Goal: Task Accomplishment & Management: Use online tool/utility

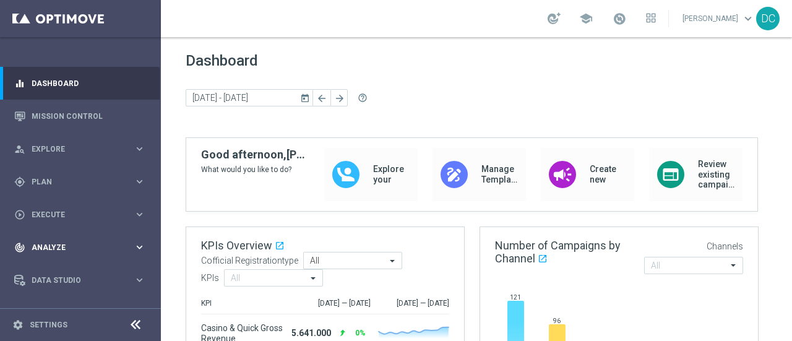
click at [123, 244] on span "Analyze" at bounding box center [83, 247] width 102 height 7
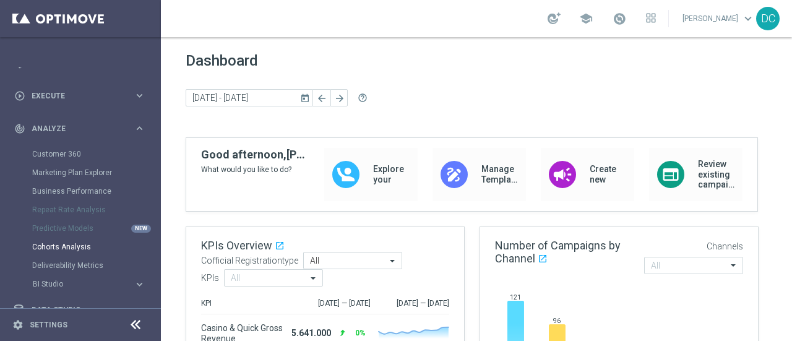
scroll to position [124, 0]
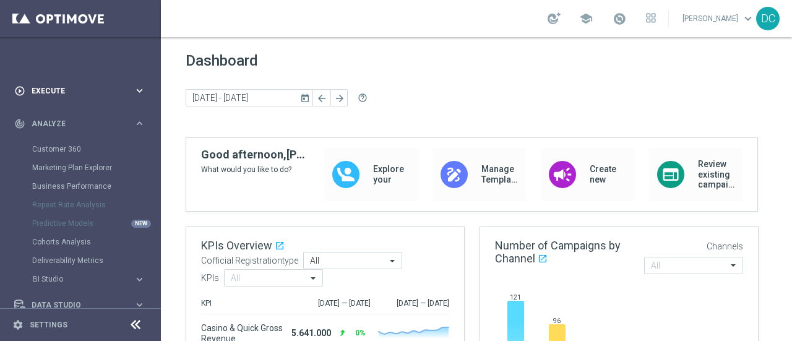
click at [111, 99] on div "play_circle_outline Execute keyboard_arrow_right" at bounding box center [80, 90] width 160 height 33
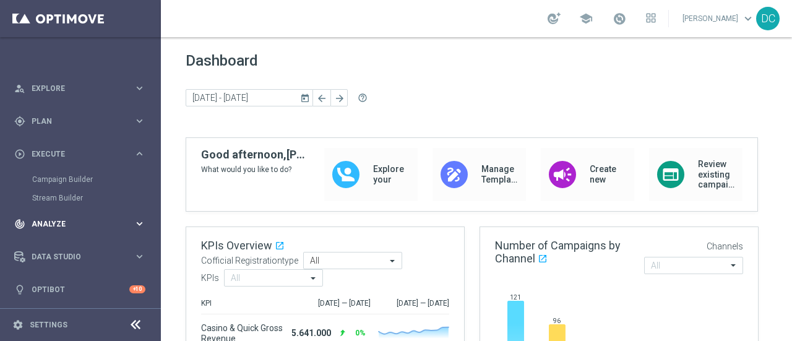
scroll to position [0, 0]
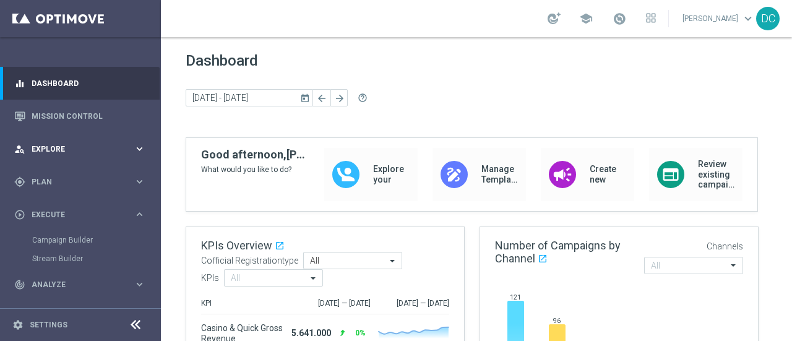
click at [111, 147] on span "Explore" at bounding box center [83, 148] width 102 height 7
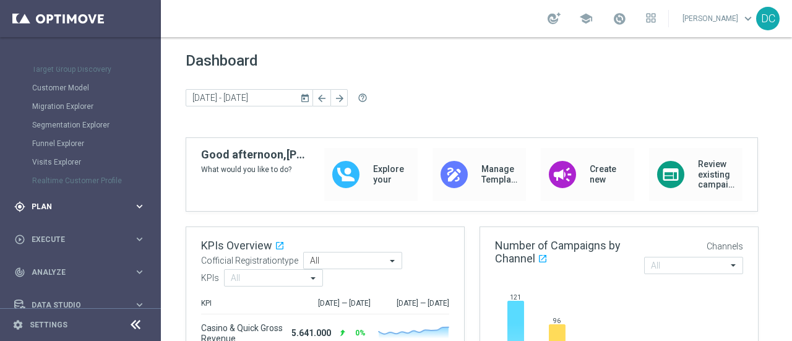
click at [85, 209] on span "Plan" at bounding box center [83, 206] width 102 height 7
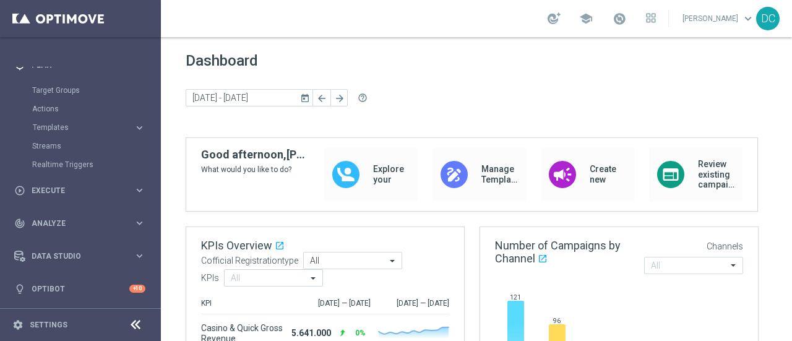
scroll to position [106, 0]
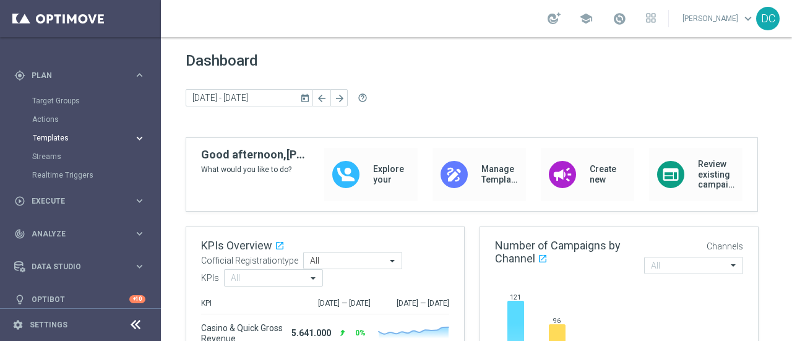
click at [63, 142] on button "Templates keyboard_arrow_right" at bounding box center [89, 138] width 114 height 10
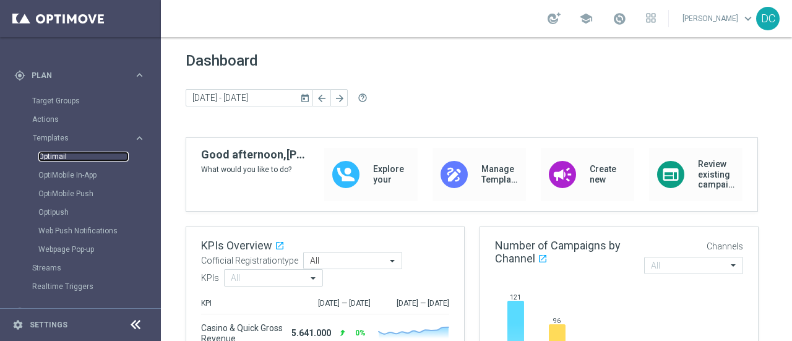
click at [64, 157] on link "Optimail" at bounding box center [83, 157] width 90 height 10
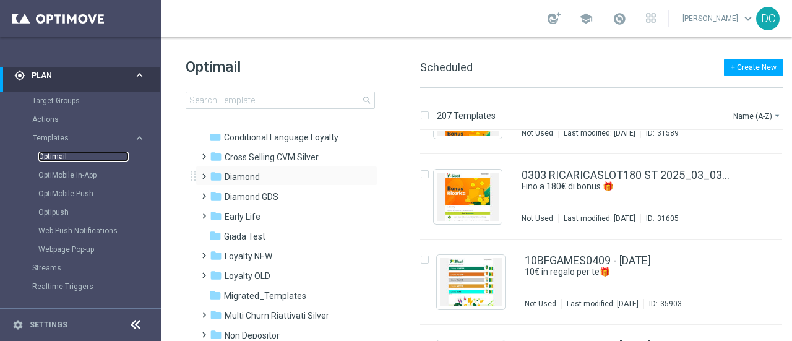
scroll to position [124, 0]
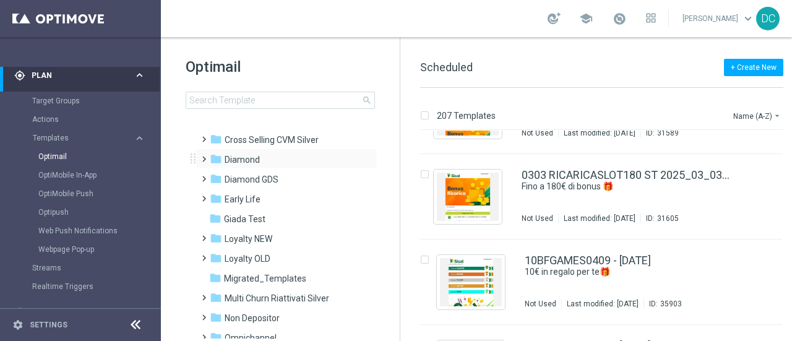
click at [204, 156] on span at bounding box center [202, 153] width 6 height 5
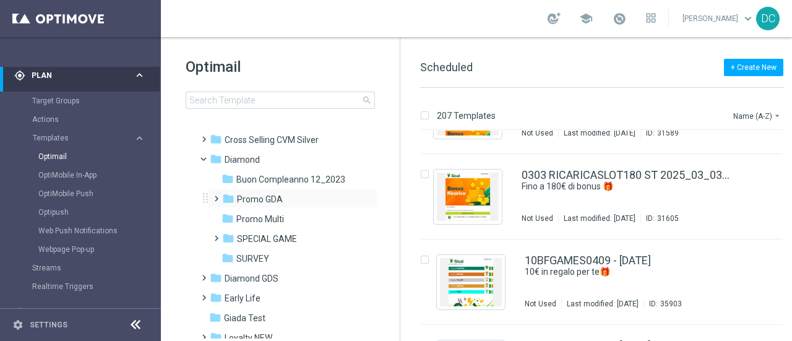
click at [215, 196] on span at bounding box center [214, 193] width 6 height 5
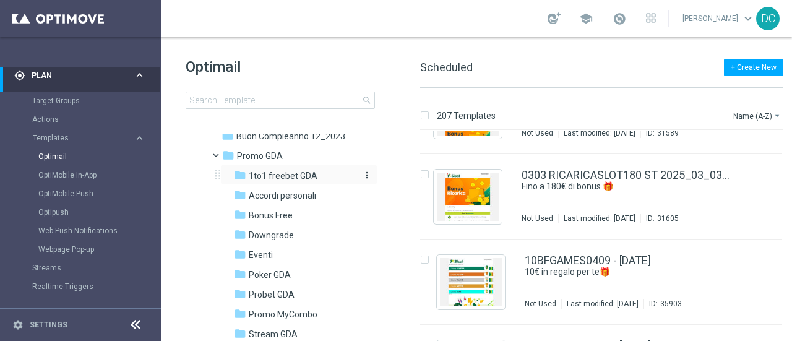
scroll to position [186, 0]
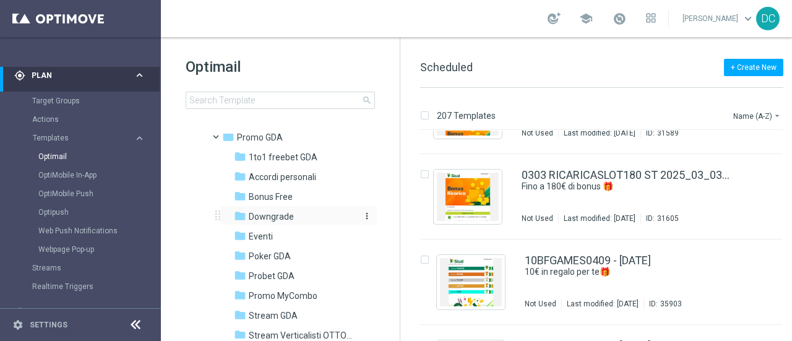
click at [284, 218] on span "Downgrade" at bounding box center [271, 216] width 45 height 11
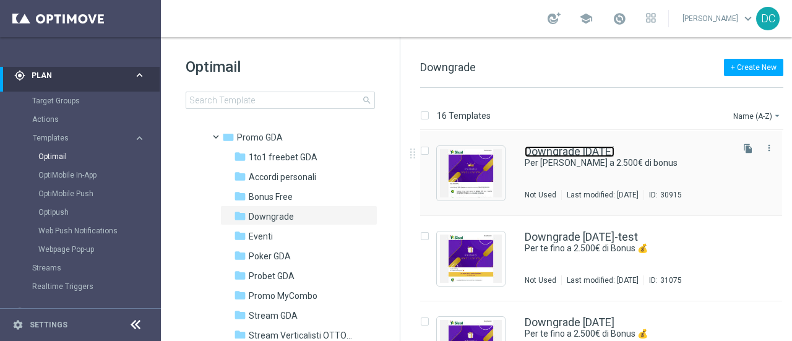
click at [561, 150] on link "Downgrade [DATE]" at bounding box center [570, 151] width 90 height 11
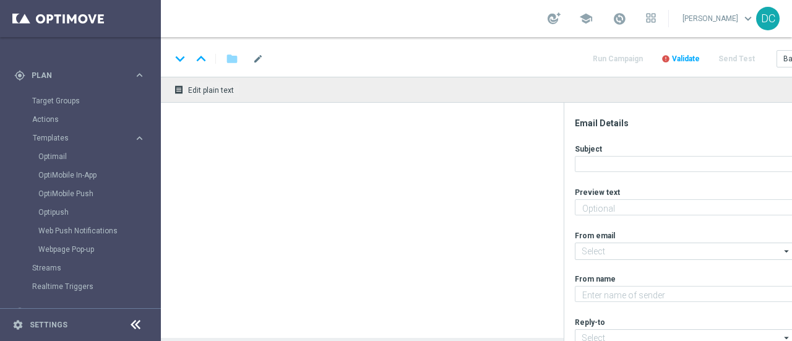
type textarea "Non perderti la promozione!"
type input "[EMAIL_ADDRESS][DOMAIN_NAME]"
type textarea "Sisal"
type input "[EMAIL_ADDRESS][DOMAIN_NAME]"
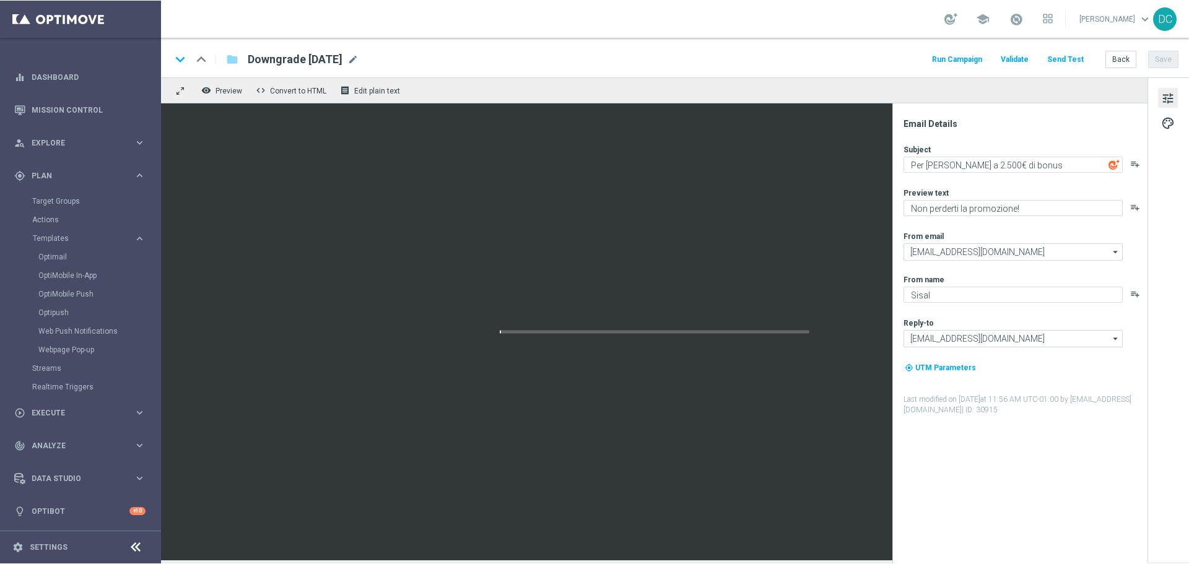
scroll to position [6, 0]
